Goal: Information Seeking & Learning: Learn about a topic

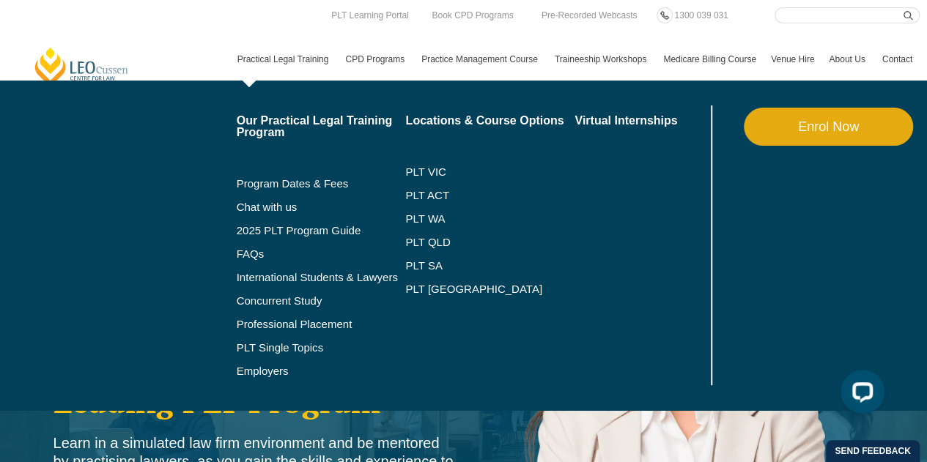
click at [299, 53] on link "Practical Legal Training" at bounding box center [284, 59] width 108 height 42
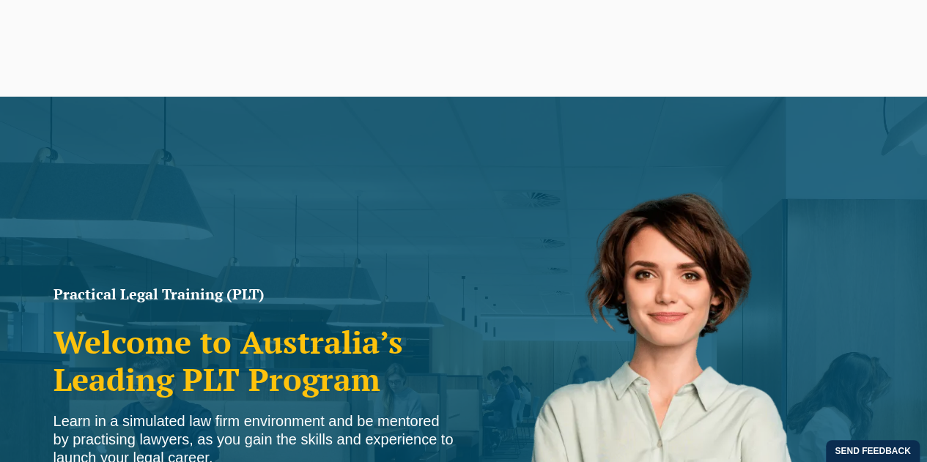
click at [709, 149] on li "Virtual Internships" at bounding box center [658, 246] width 169 height 280
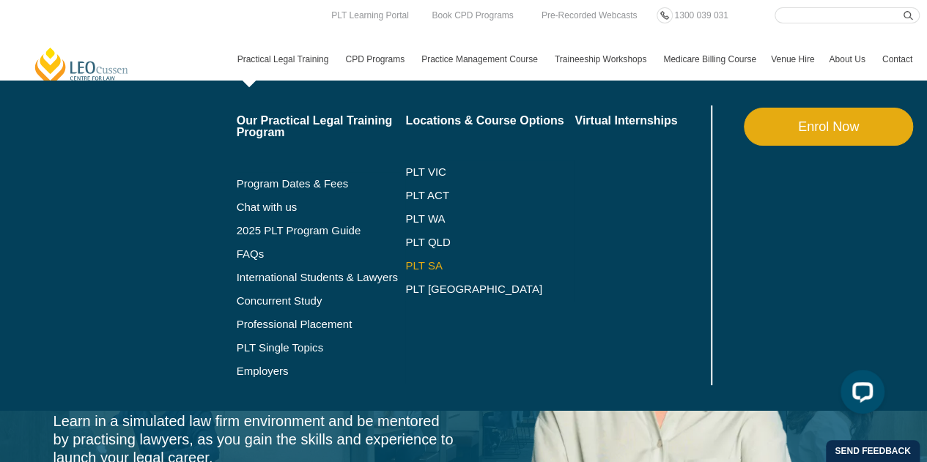
click at [441, 265] on link "PLT SA" at bounding box center [489, 266] width 169 height 12
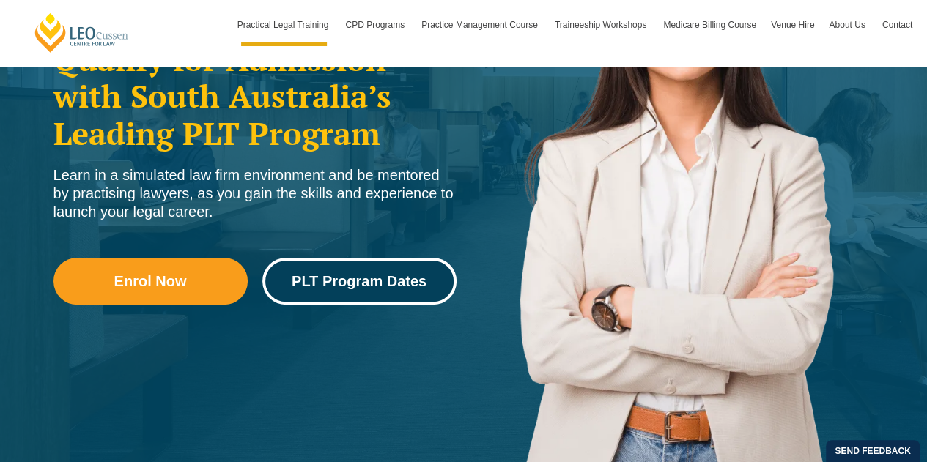
click at [365, 284] on span "PLT Program Dates" at bounding box center [359, 281] width 135 height 15
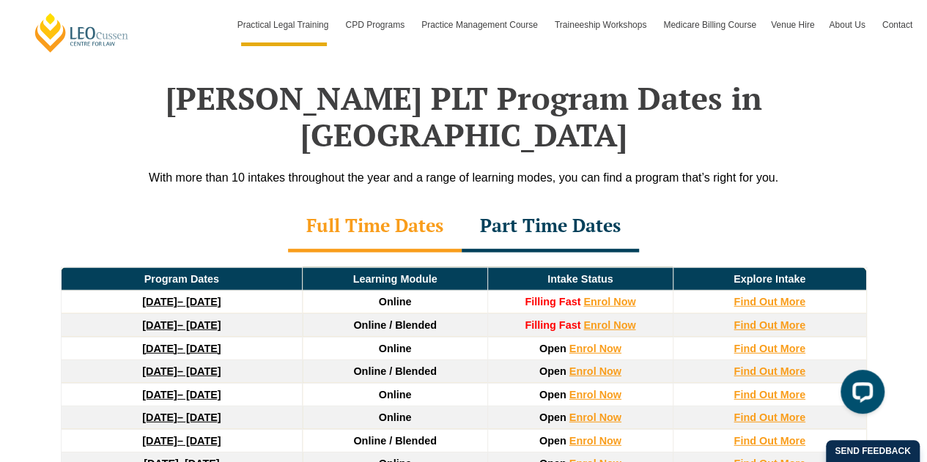
scroll to position [1898, 0]
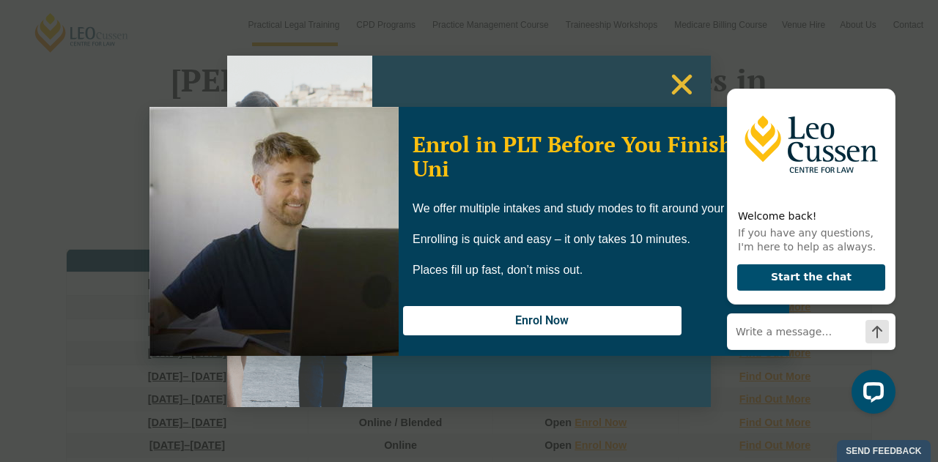
click at [674, 88] on div "Enrol in PLT Before You Finish Uni We offer multiple intakes and study modes to…" at bounding box center [469, 231] width 938 height 462
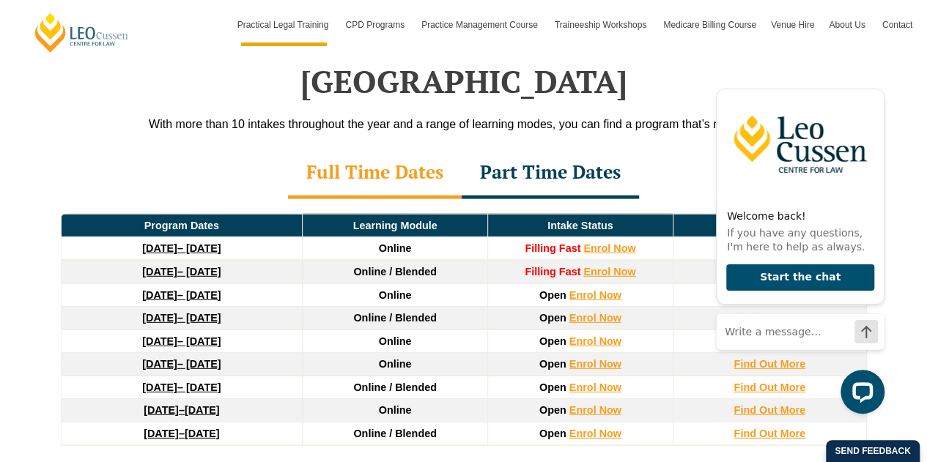
scroll to position [1926, 0]
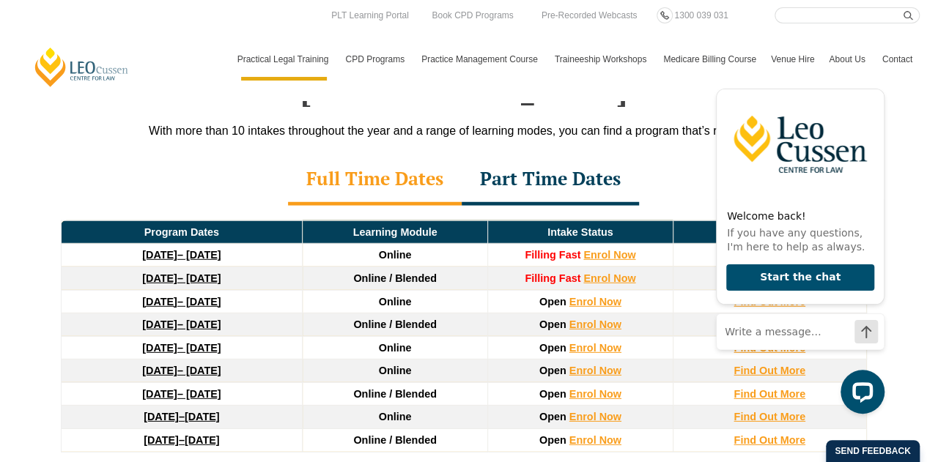
click at [526, 155] on div "Part Time Dates" at bounding box center [550, 180] width 177 height 51
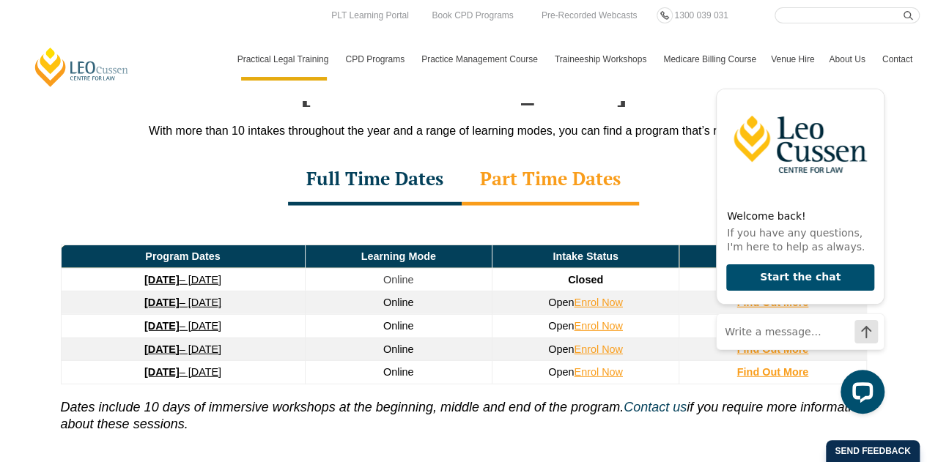
click at [391, 155] on div "Full Time Dates" at bounding box center [375, 180] width 174 height 51
